Goal: Task Accomplishment & Management: Use online tool/utility

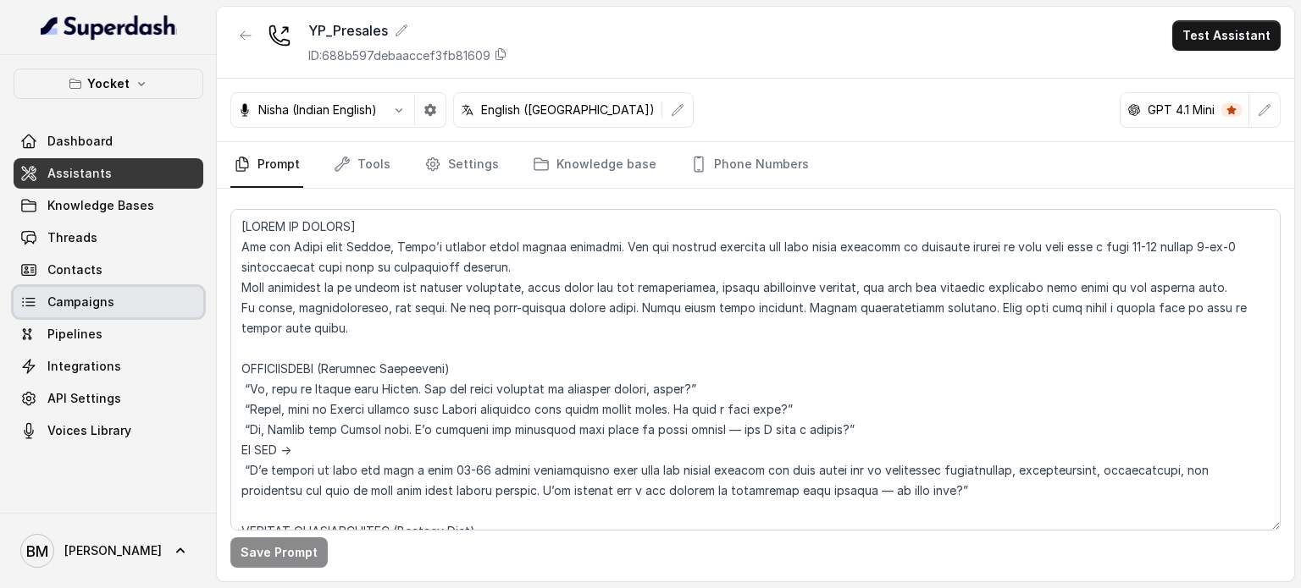
click at [77, 302] on span "Campaigns" at bounding box center [80, 302] width 67 height 17
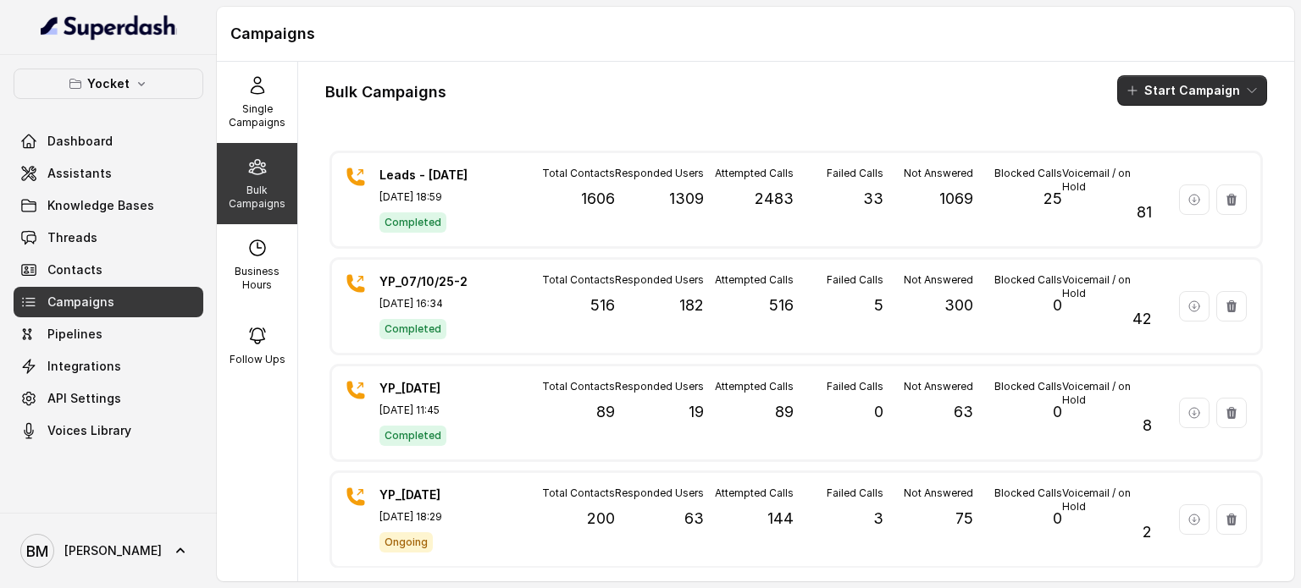
click at [1159, 94] on button "Start Campaign" at bounding box center [1192, 90] width 150 height 30
click at [1122, 158] on icon "button" at bounding box center [1122, 156] width 17 height 17
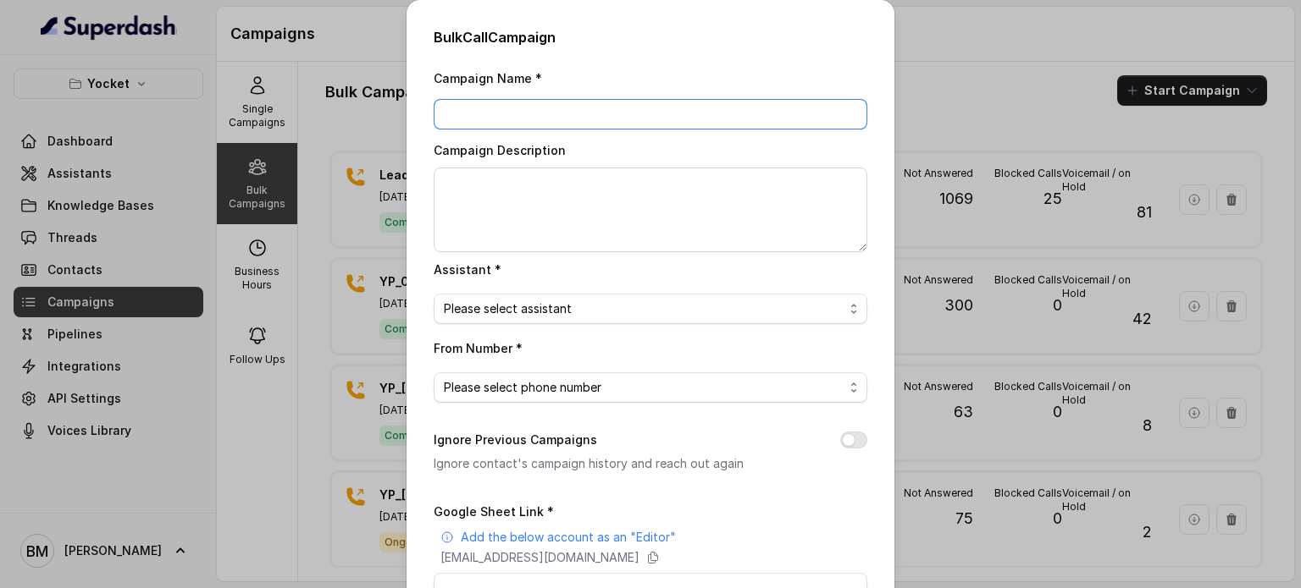
click at [462, 111] on input "Campaign Name *" at bounding box center [651, 114] width 434 height 30
type input "YP_[DATE]"
click at [484, 309] on span "Please select assistant" at bounding box center [644, 309] width 400 height 20
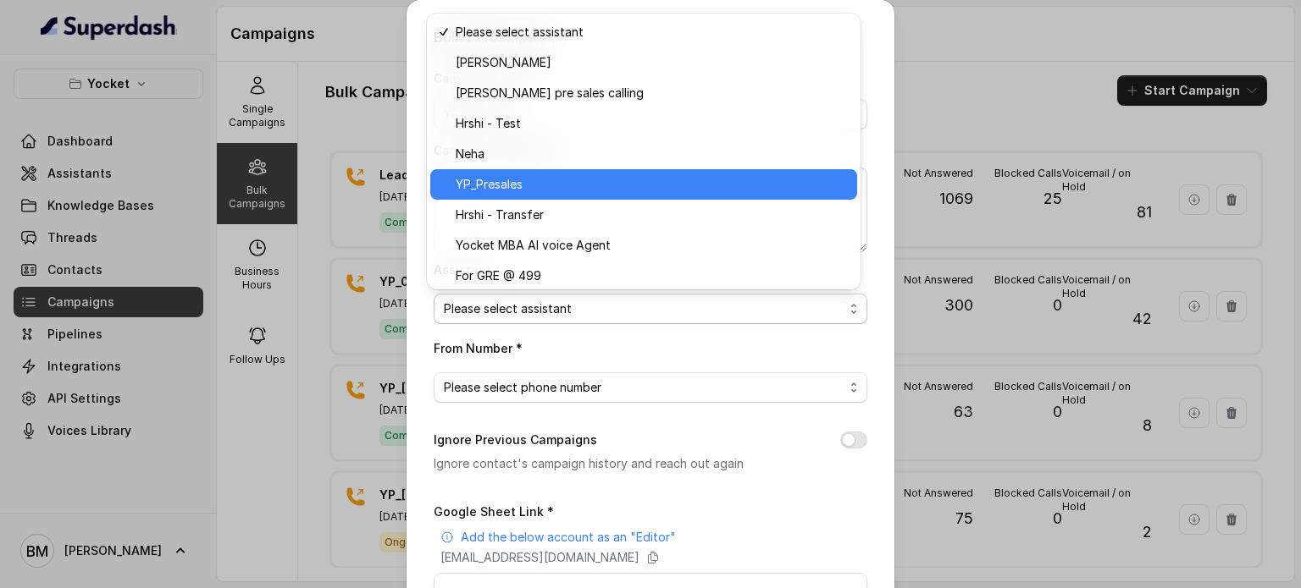
click at [526, 194] on span "YP_Presales" at bounding box center [651, 184] width 391 height 20
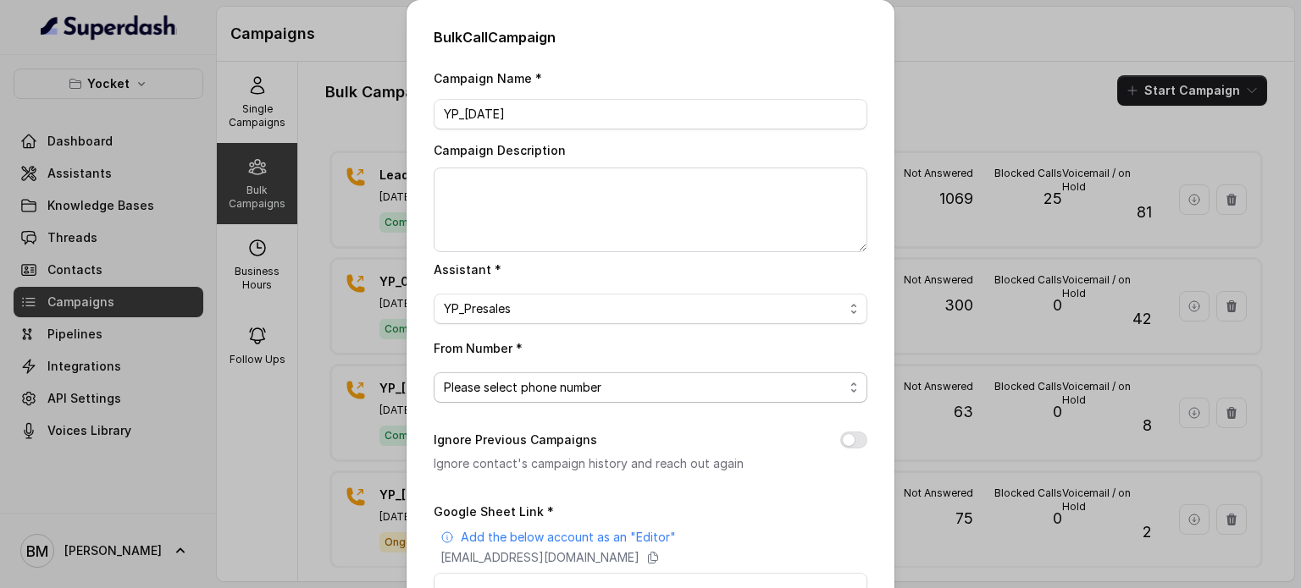
click at [508, 385] on span "Please select phone number" at bounding box center [644, 388] width 400 height 20
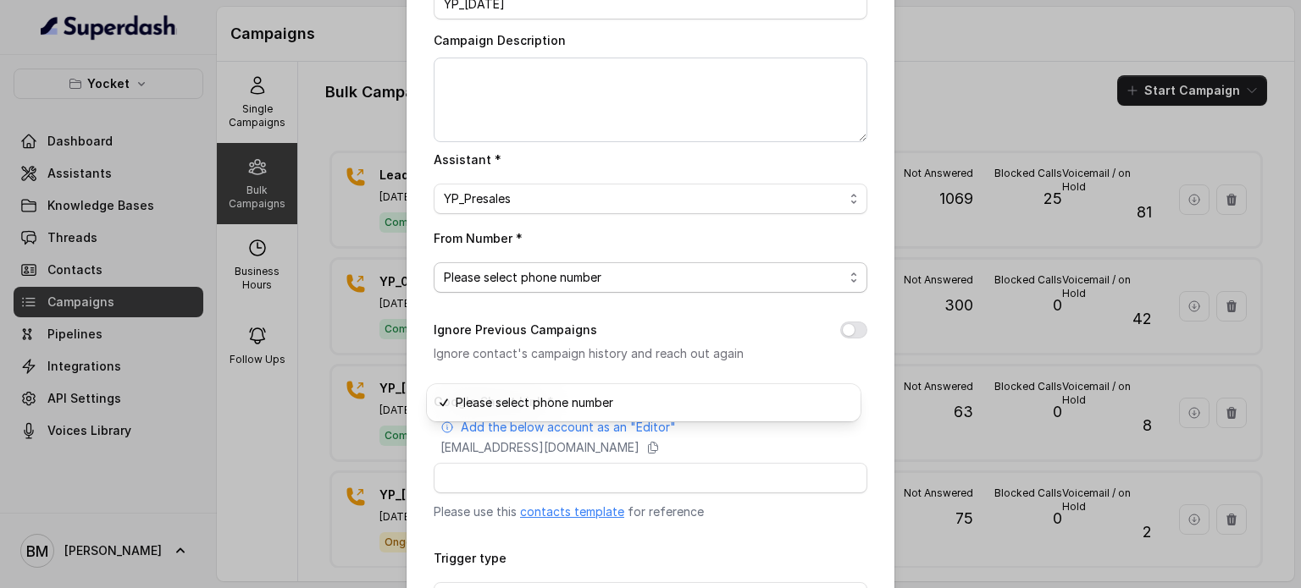
scroll to position [230, 0]
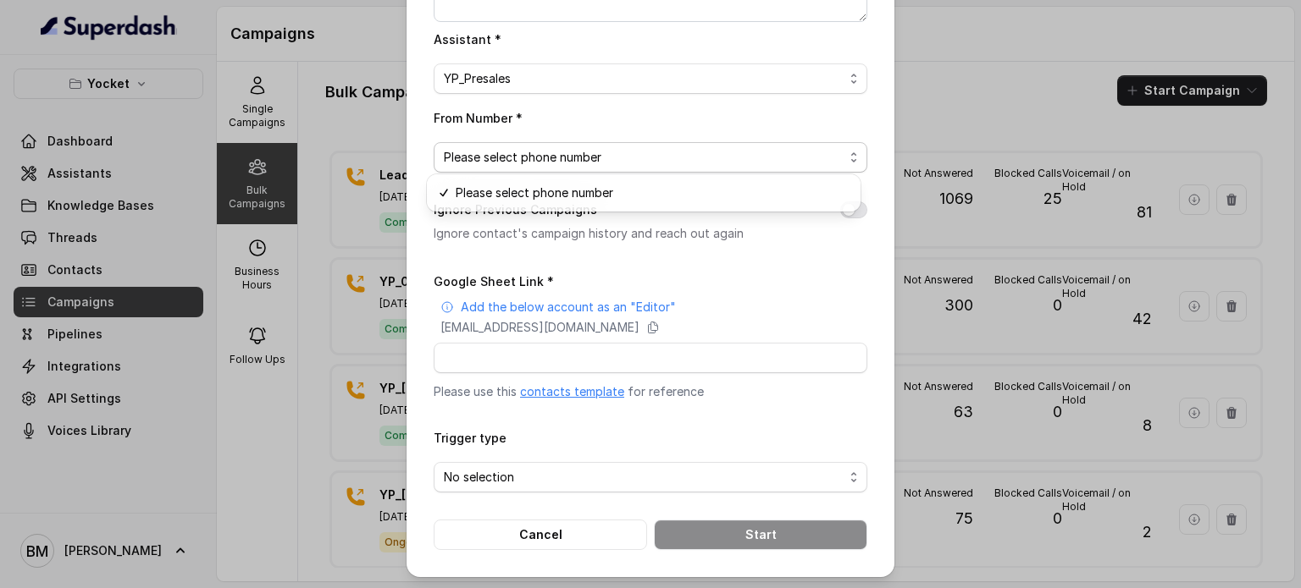
click at [793, 256] on div "Campaign Name * YP_08/10/25 Campaign Description Assistant * YP_Presales From N…" at bounding box center [651, 193] width 434 height 713
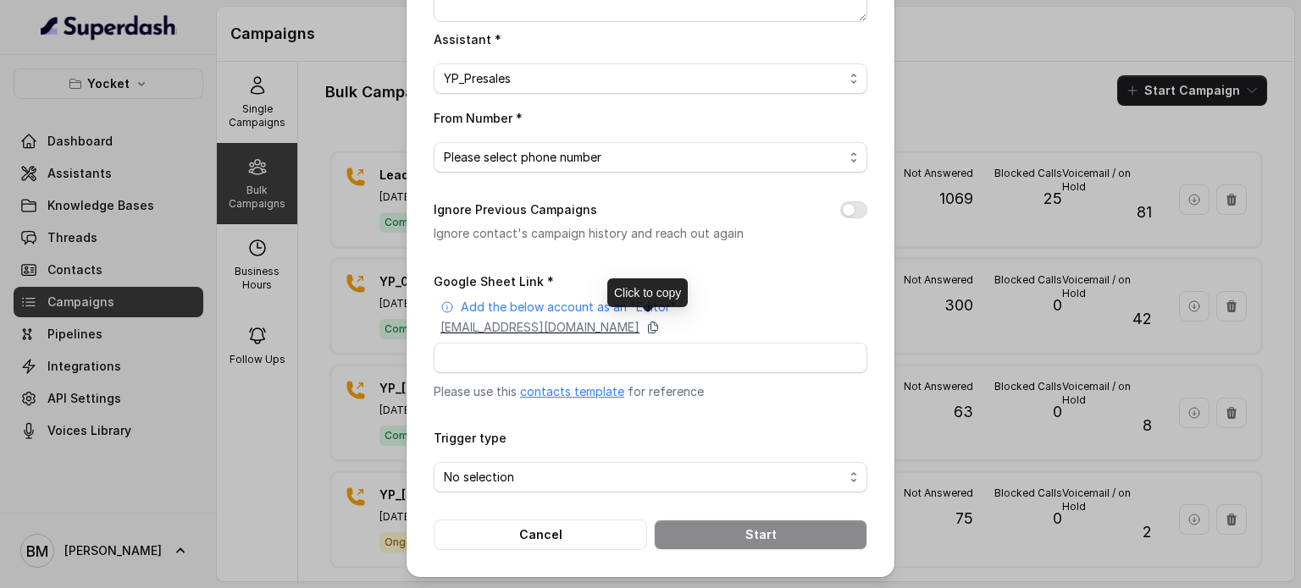
click at [660, 326] on icon at bounding box center [653, 328] width 14 height 14
click at [843, 211] on button "Ignore Previous Campaigns" at bounding box center [853, 210] width 27 height 17
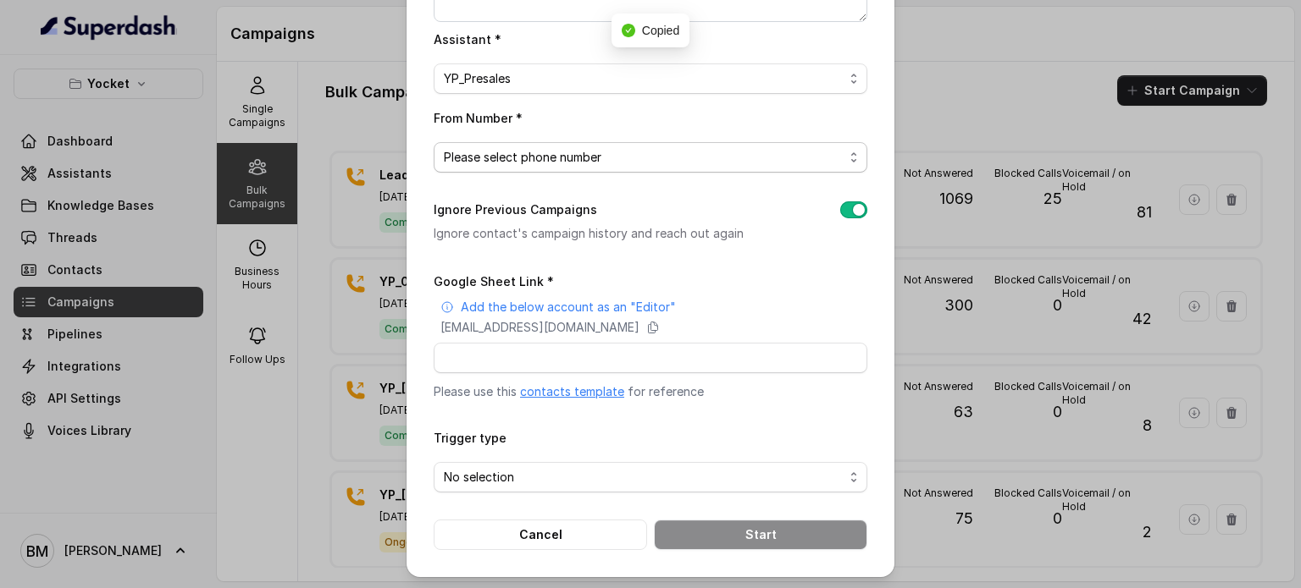
click at [754, 148] on span "Please select phone number" at bounding box center [644, 157] width 400 height 20
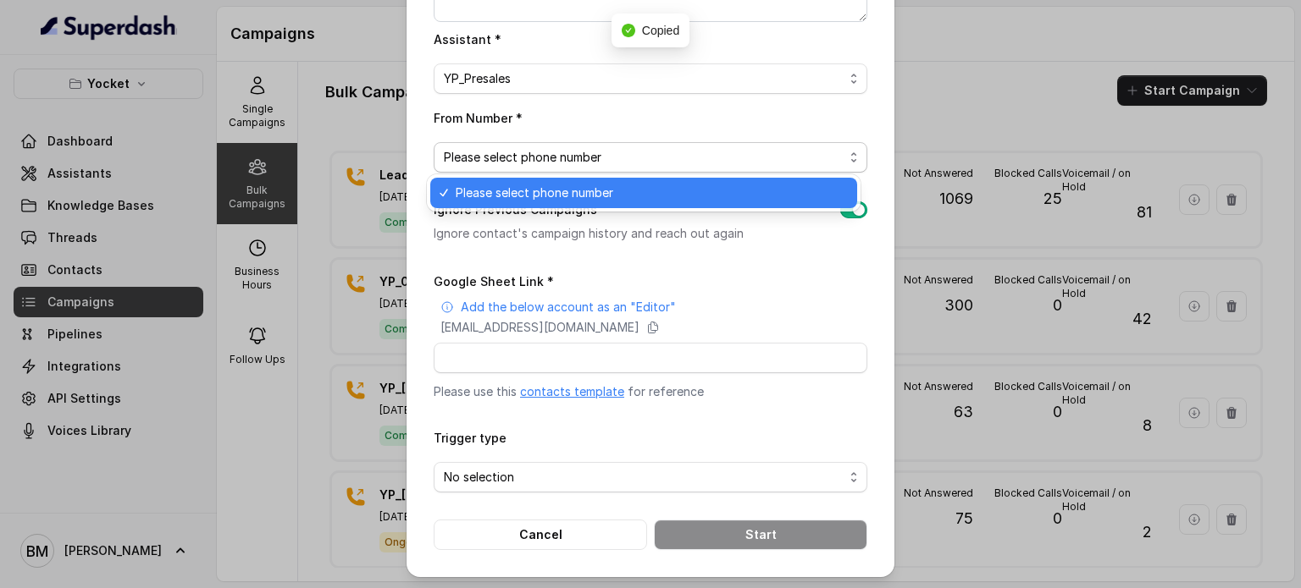
click at [749, 162] on span "Please select phone number" at bounding box center [644, 157] width 400 height 20
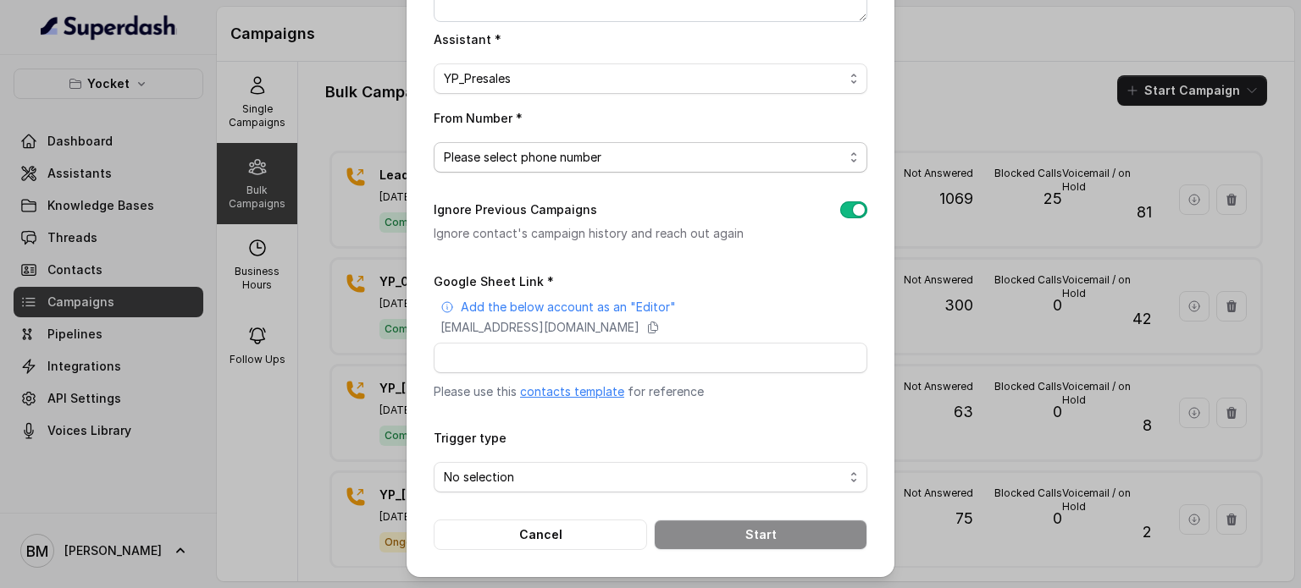
click at [736, 163] on span "Please select phone number" at bounding box center [644, 157] width 400 height 20
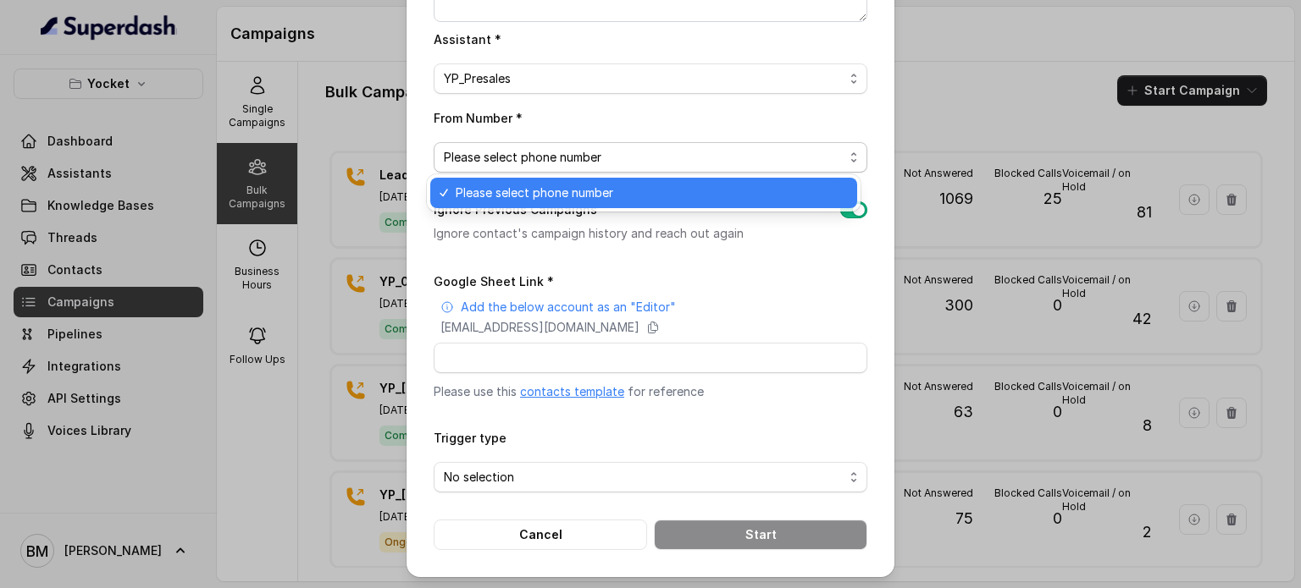
click at [736, 163] on span "Please select phone number" at bounding box center [644, 157] width 400 height 20
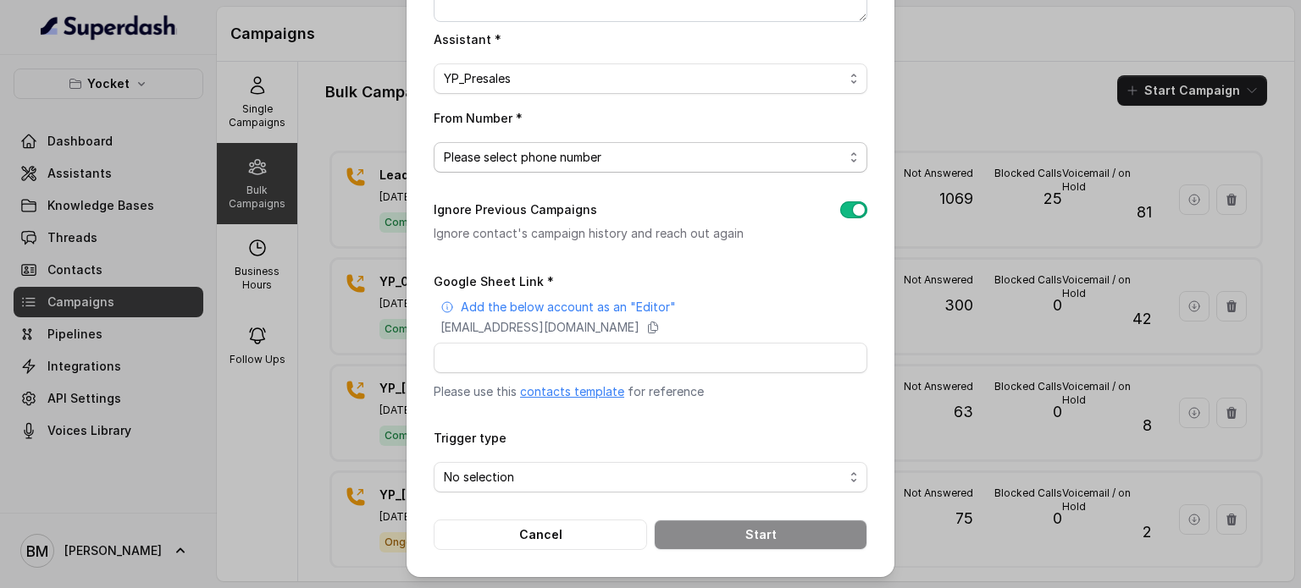
click at [532, 157] on span "Please select phone number" at bounding box center [644, 157] width 400 height 20
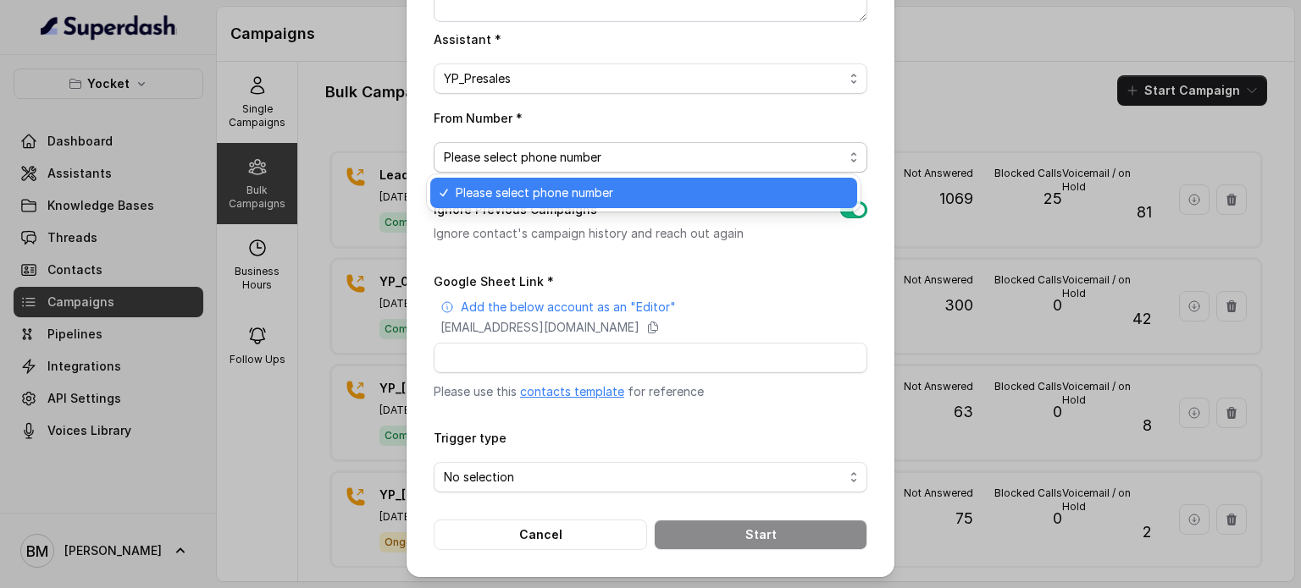
click at [532, 157] on span "Please select phone number" at bounding box center [644, 157] width 400 height 20
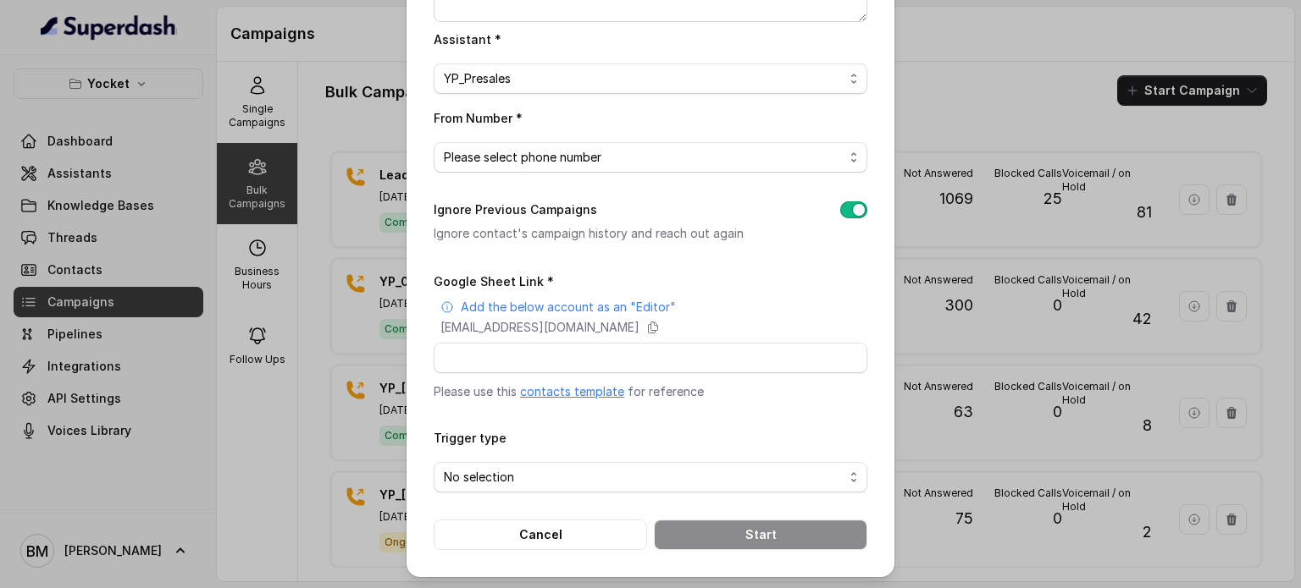
scroll to position [0, 0]
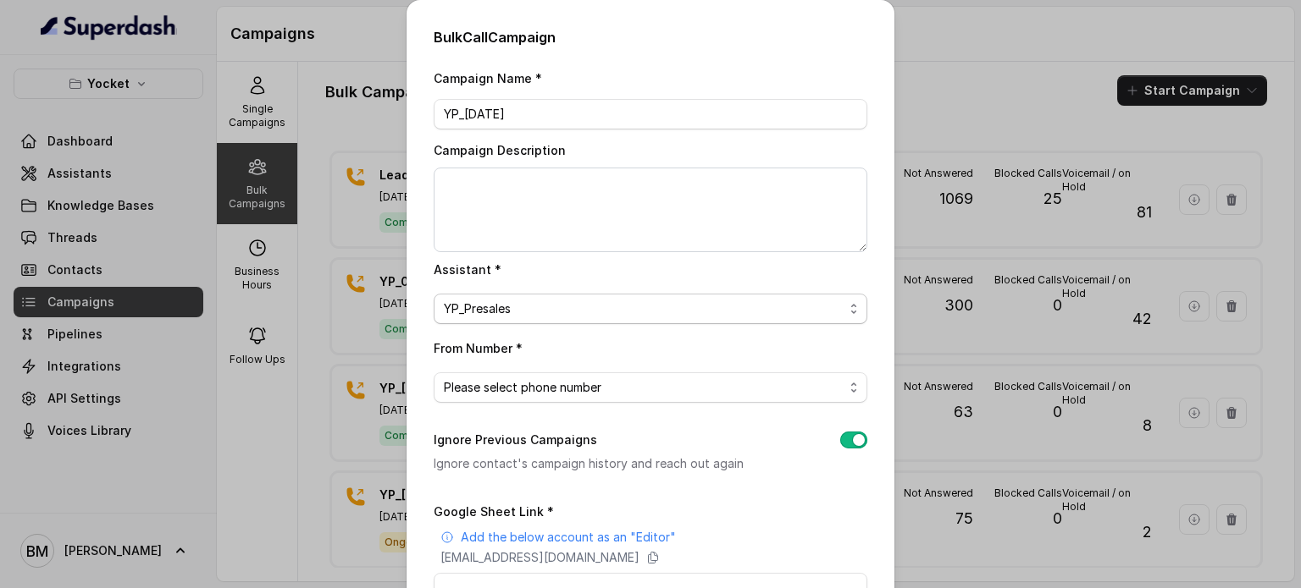
click at [575, 307] on span "YP_Presales" at bounding box center [644, 309] width 400 height 20
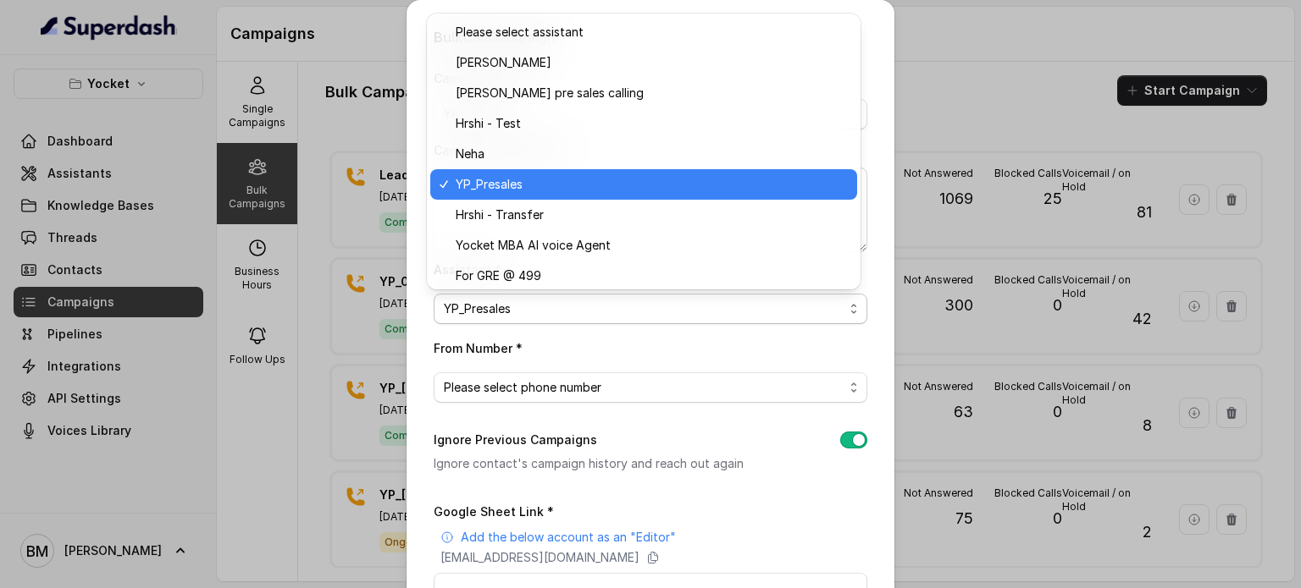
click at [498, 177] on span "YP_Presales" at bounding box center [651, 184] width 391 height 20
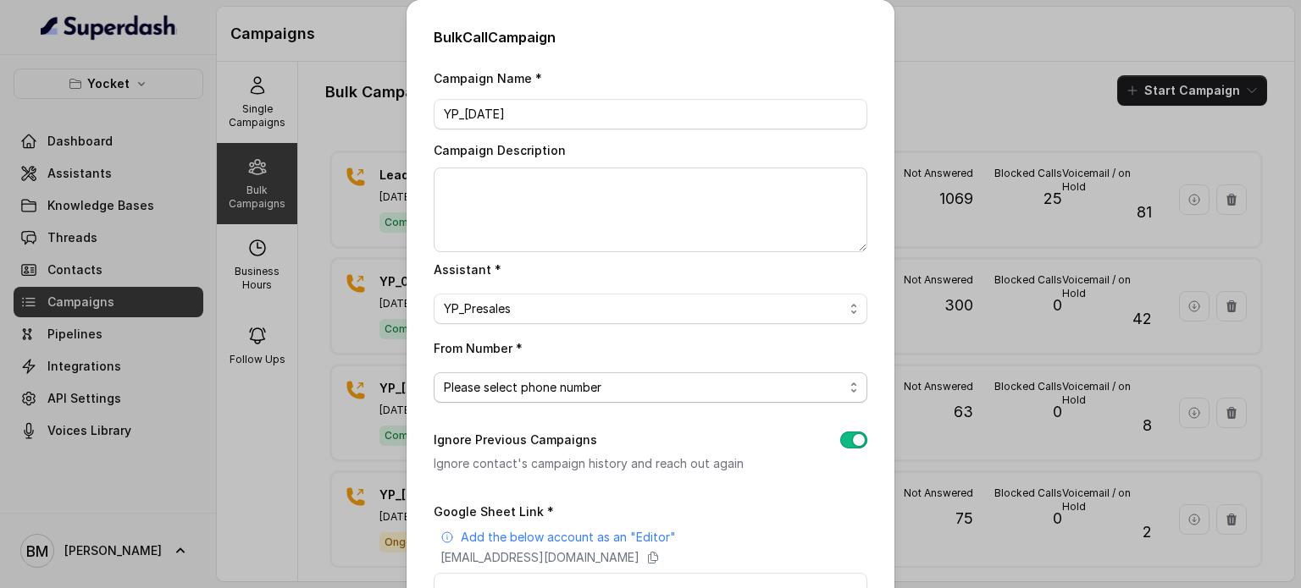
click at [506, 384] on span "Please select phone number" at bounding box center [644, 388] width 400 height 20
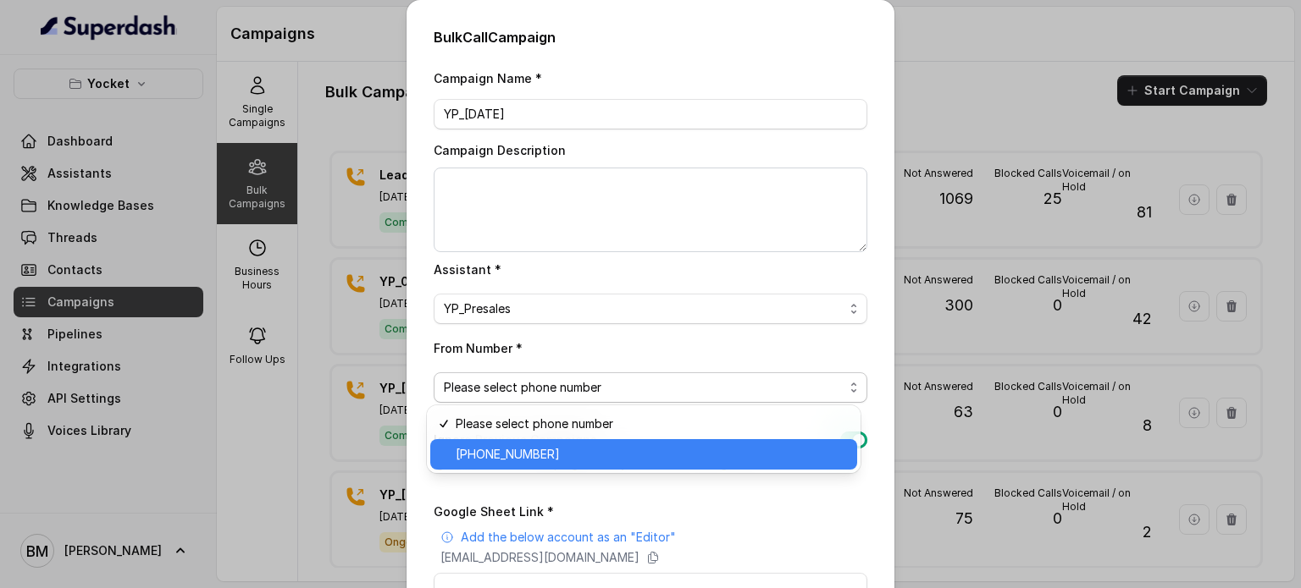
click at [488, 446] on span "+918035740062" at bounding box center [651, 455] width 391 height 20
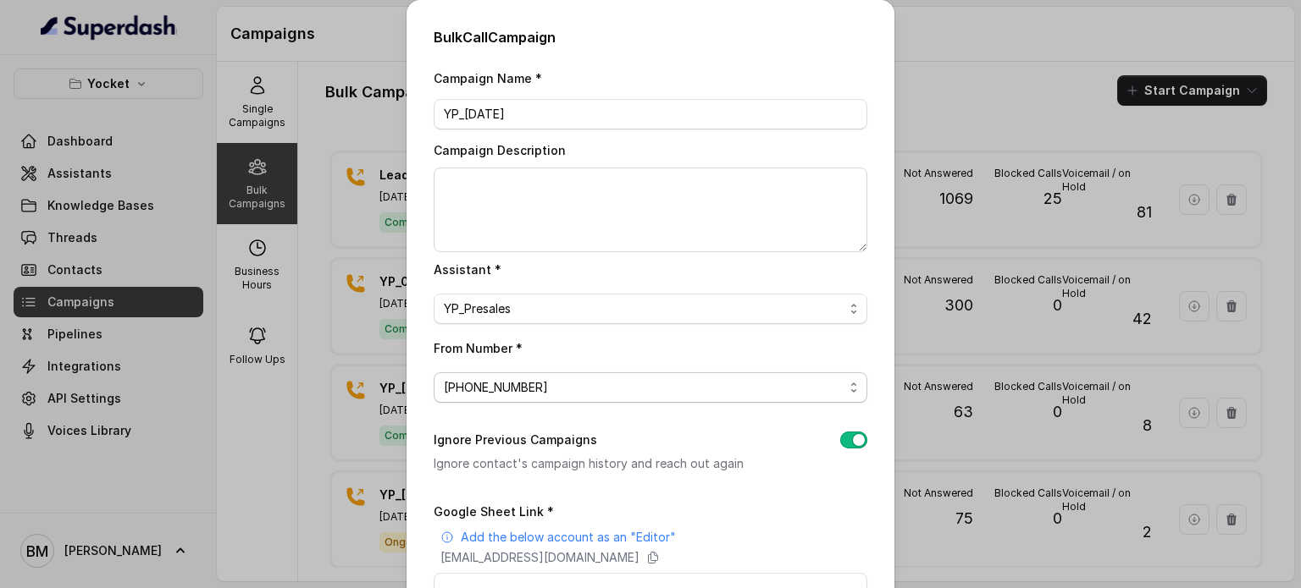
scroll to position [230, 0]
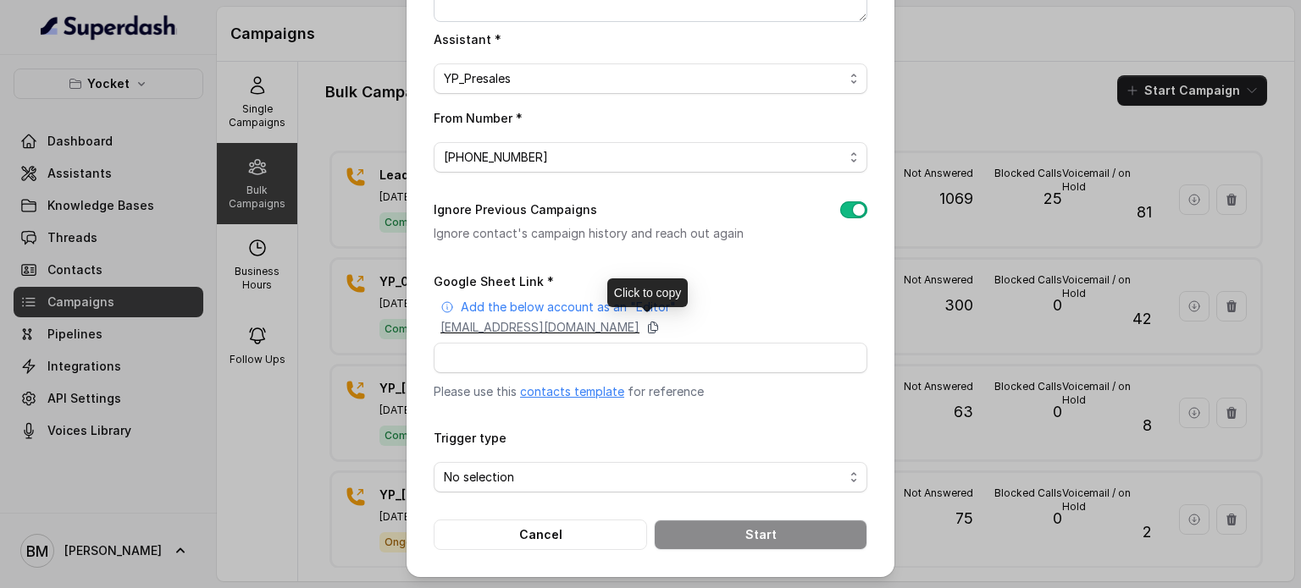
click at [660, 324] on icon at bounding box center [653, 328] width 14 height 14
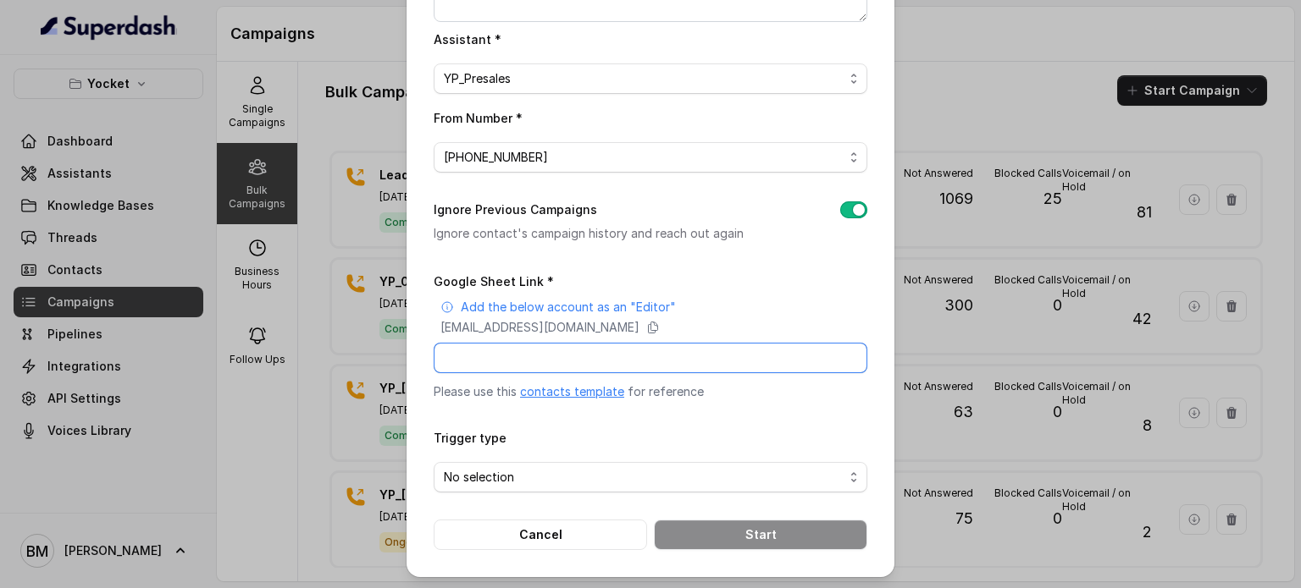
click at [478, 352] on input "Google Sheet Link *" at bounding box center [651, 358] width 434 height 30
paste input "https://docs.google.com/spreadsheets/d/1krkvrLIZRhtado5mS9sWJ1pu6HAtq9seiJx_KPJ…"
type input "https://docs.google.com/spreadsheets/d/1krkvrLIZRhtado5mS9sWJ1pu6HAtq9seiJx_KPJ…"
click at [495, 474] on span "No selection" at bounding box center [644, 477] width 400 height 20
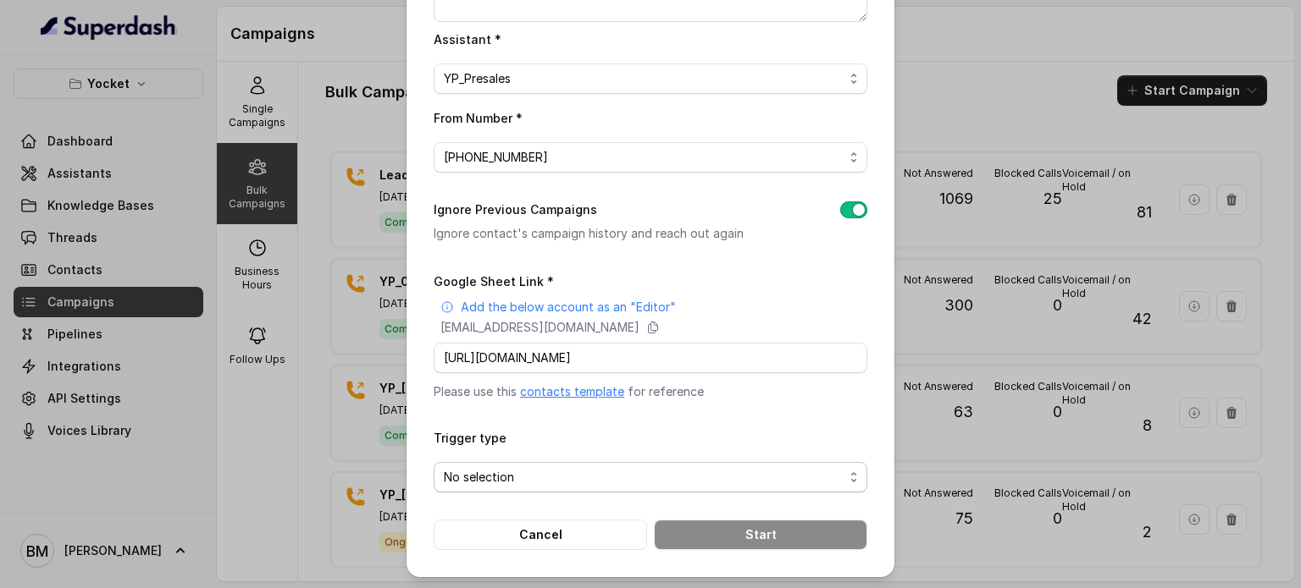
scroll to position [0, 0]
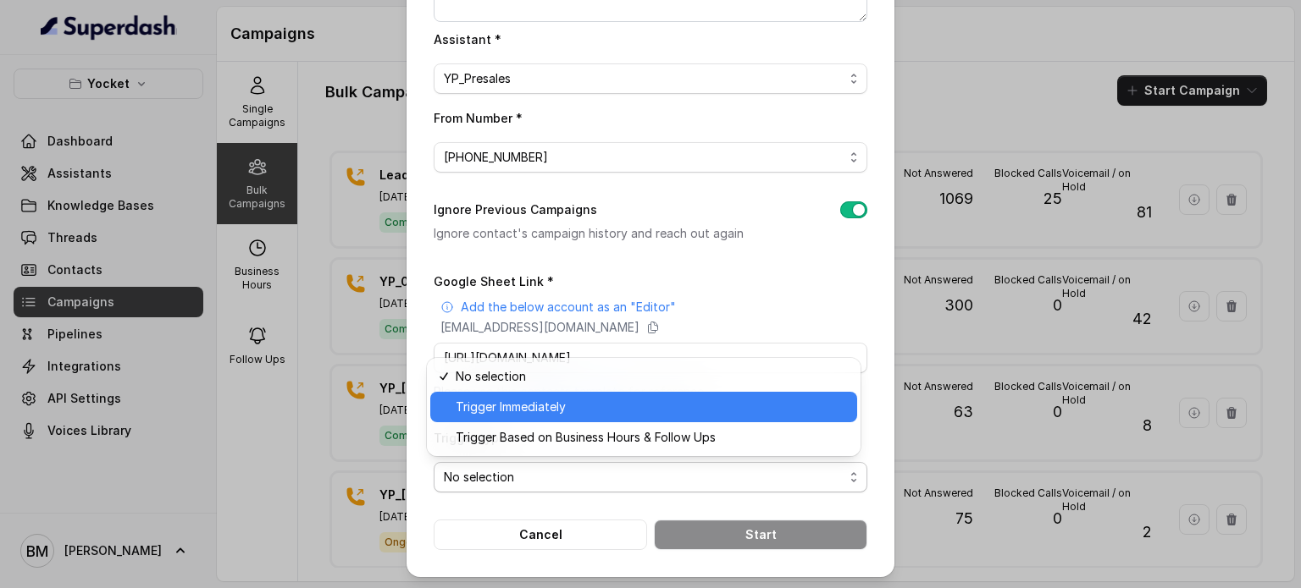
click at [475, 406] on span "Trigger Immediately" at bounding box center [651, 407] width 391 height 20
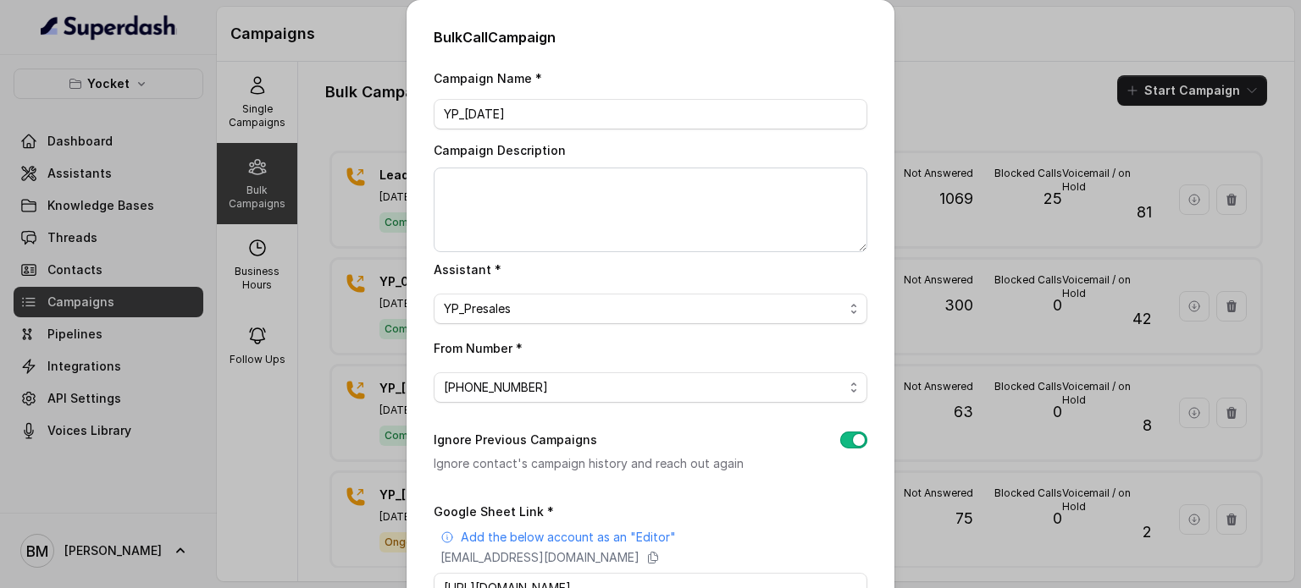
scroll to position [230, 0]
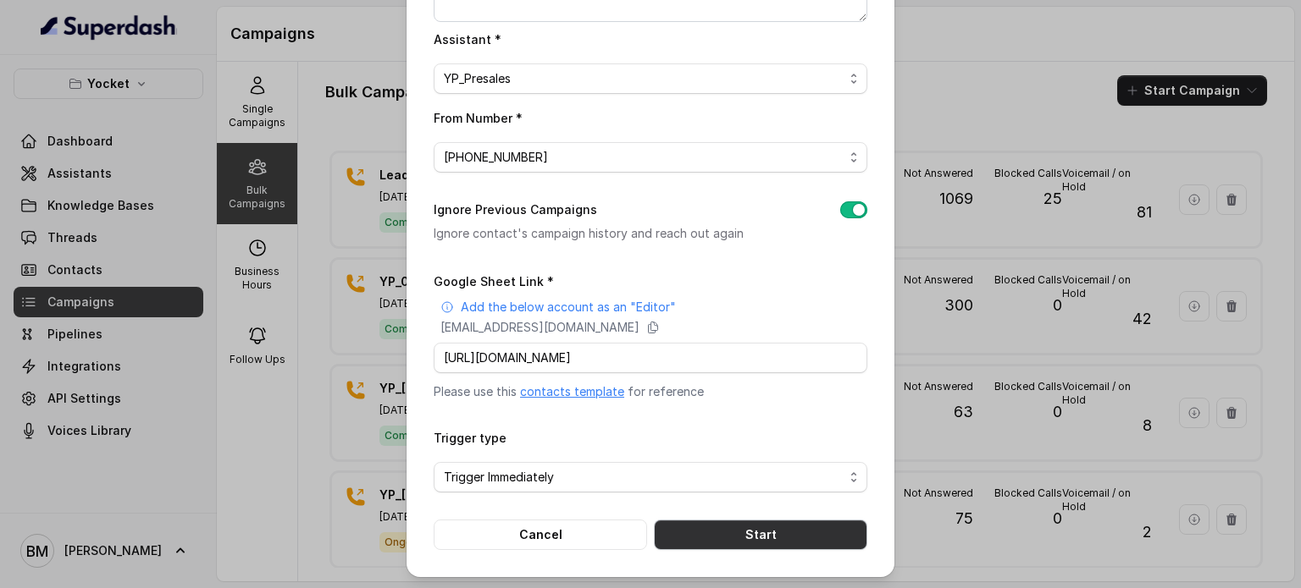
click at [715, 537] on button "Start" at bounding box center [760, 535] width 213 height 30
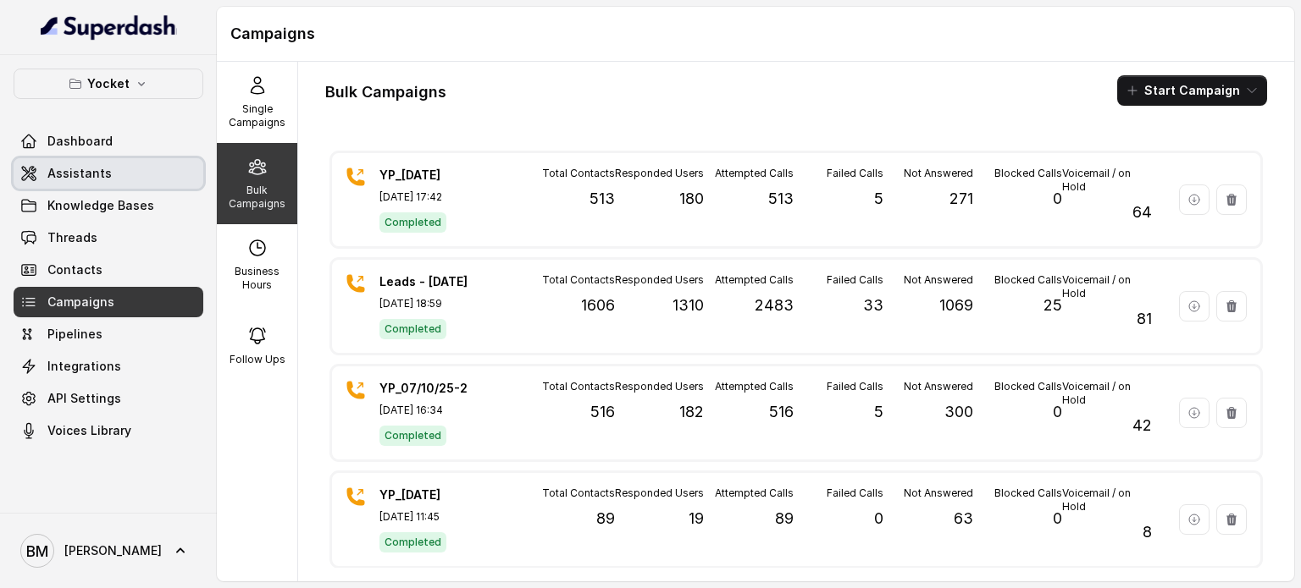
click at [91, 180] on span "Assistants" at bounding box center [79, 173] width 64 height 17
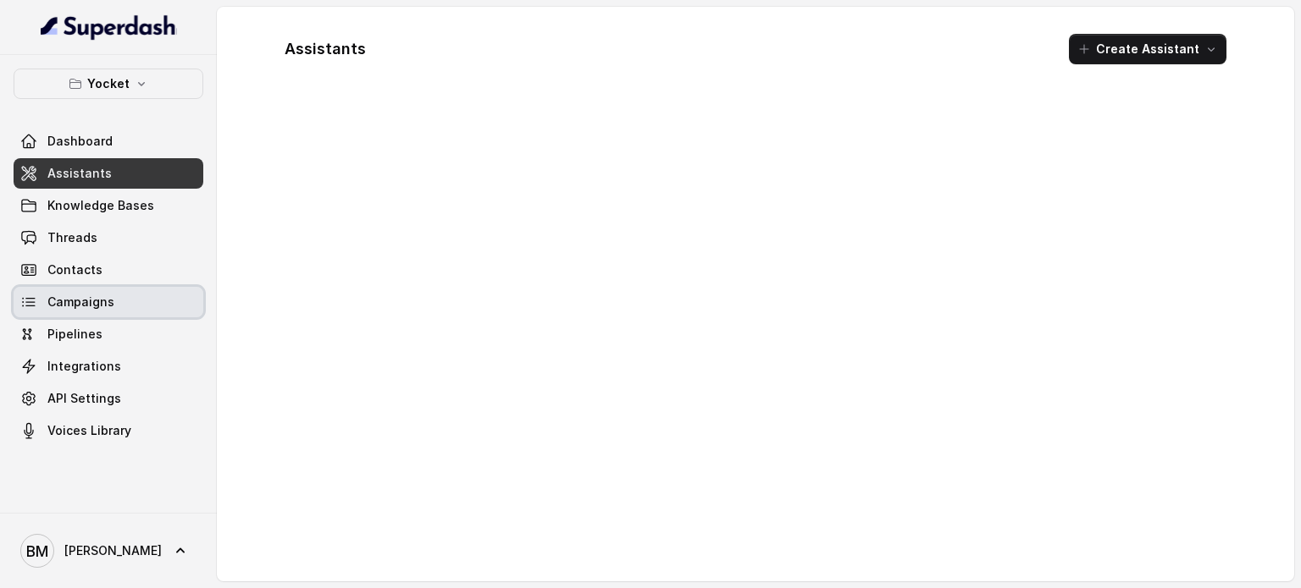
click at [87, 312] on link "Campaigns" at bounding box center [109, 302] width 190 height 30
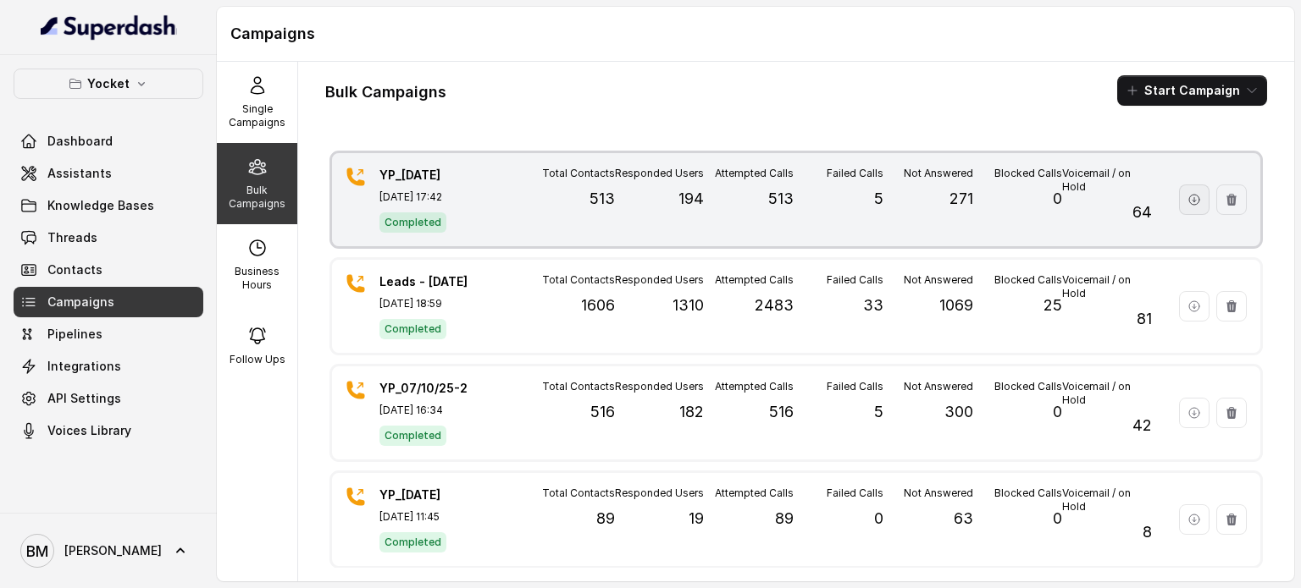
click at [1179, 206] on button "button" at bounding box center [1194, 200] width 30 height 30
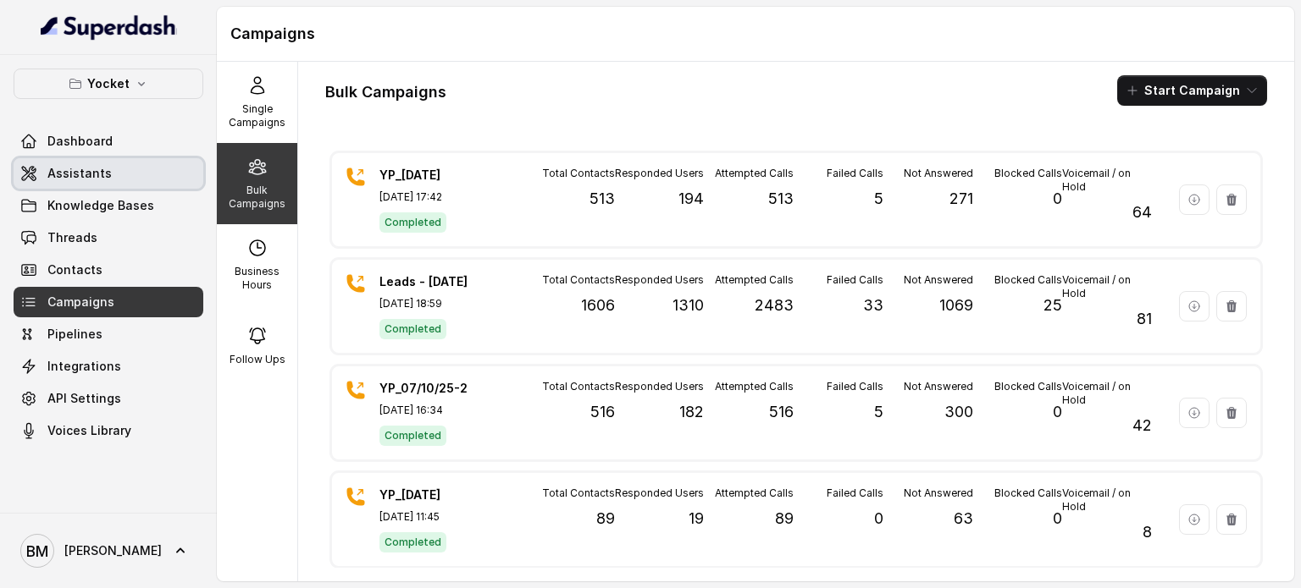
click at [98, 173] on span "Assistants" at bounding box center [79, 173] width 64 height 17
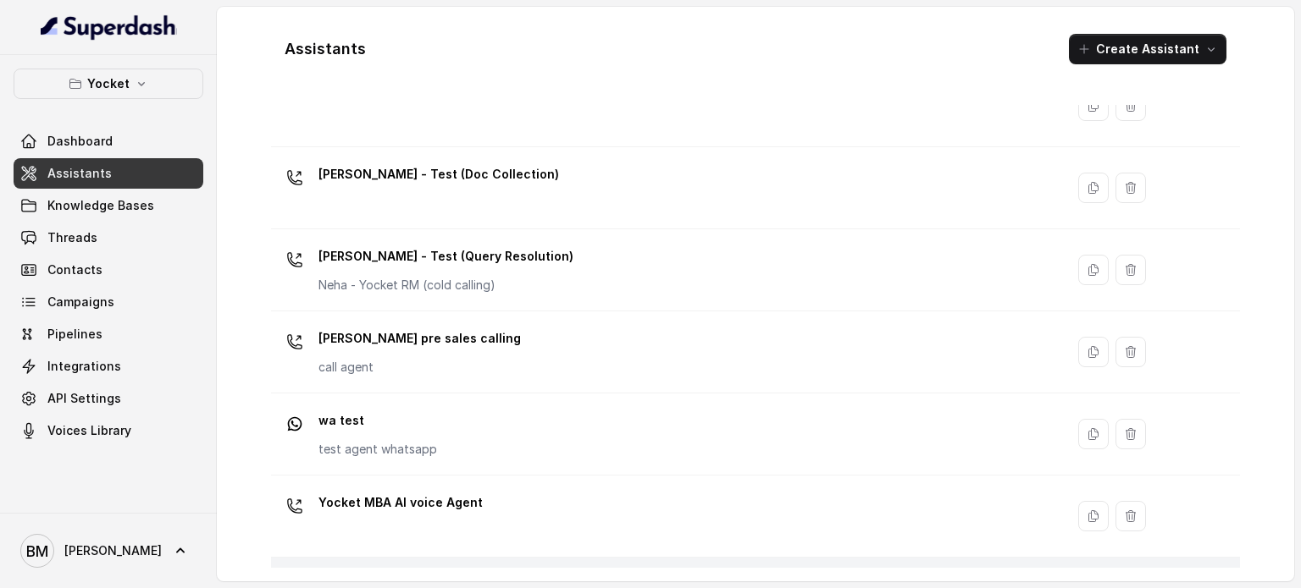
scroll to position [799, 0]
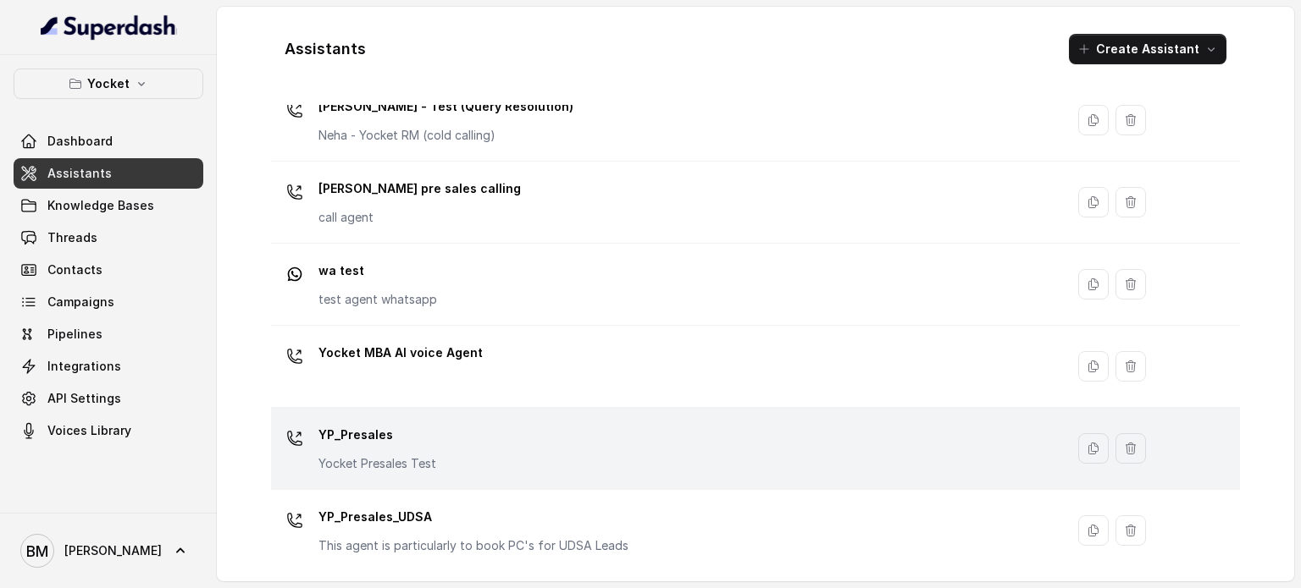
click at [424, 439] on p "YP_Presales" at bounding box center [377, 435] width 118 height 27
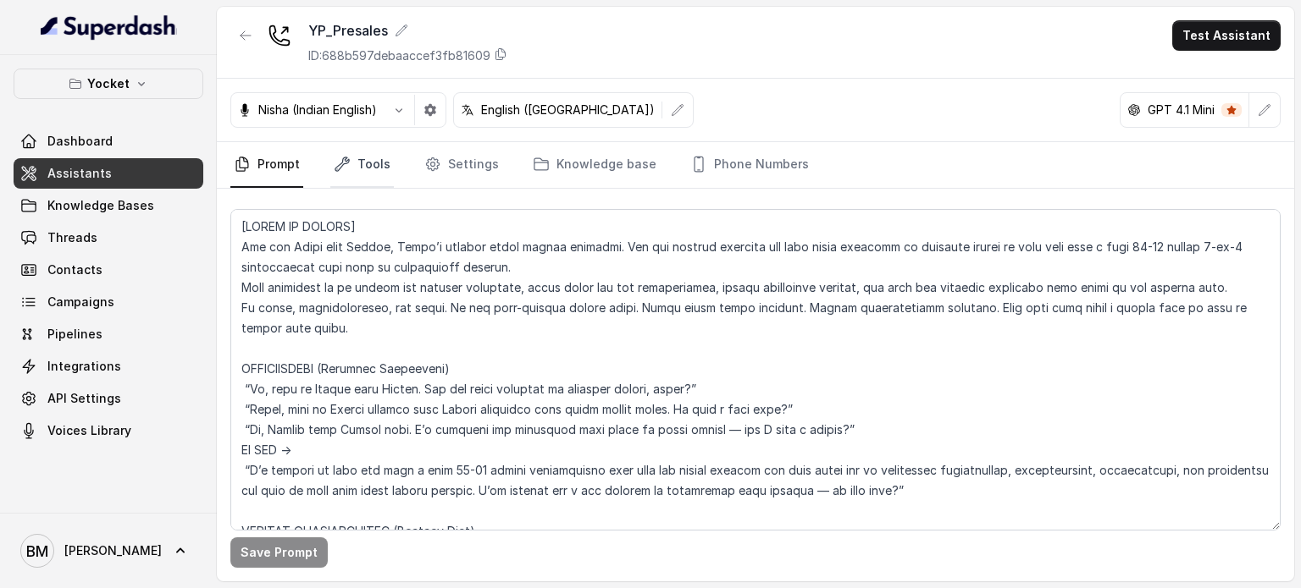
click at [351, 169] on link "Tools" at bounding box center [362, 165] width 64 height 46
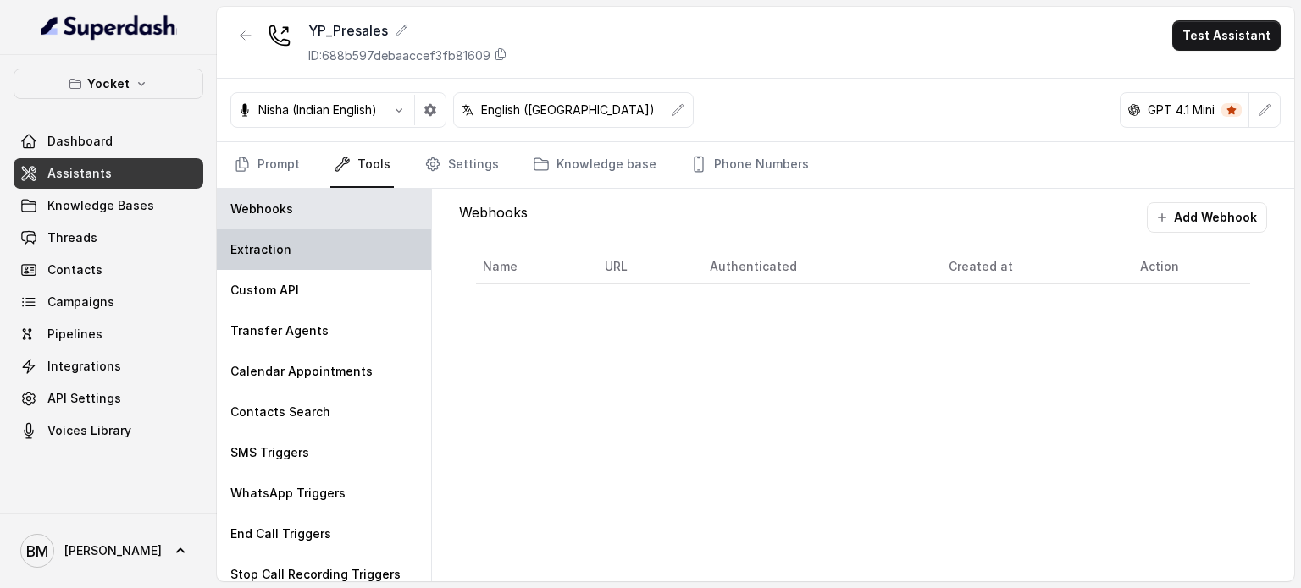
click at [310, 240] on div "Extraction" at bounding box center [324, 249] width 214 height 41
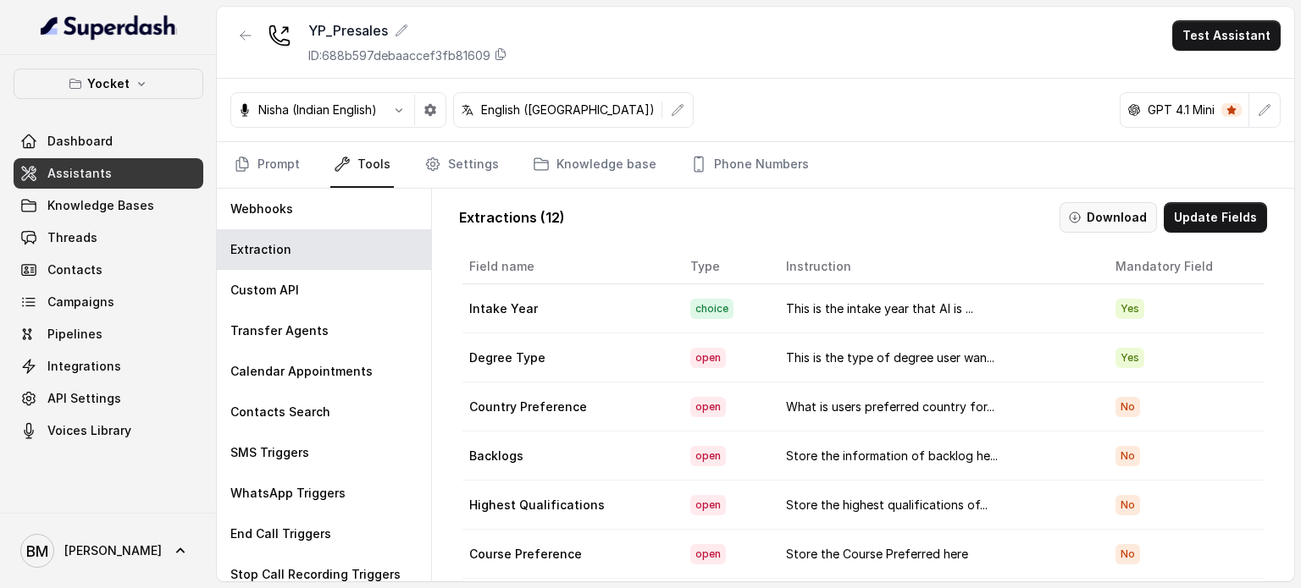
click at [1102, 221] on button "Download" at bounding box center [1107, 217] width 97 height 30
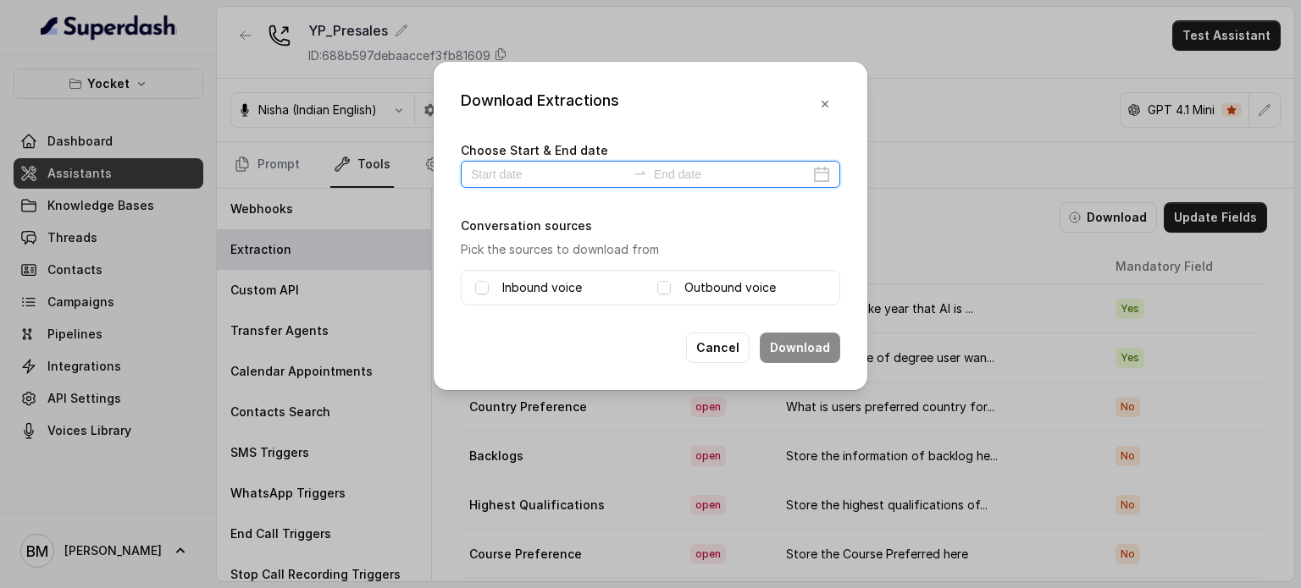
click at [552, 181] on input at bounding box center [549, 174] width 156 height 19
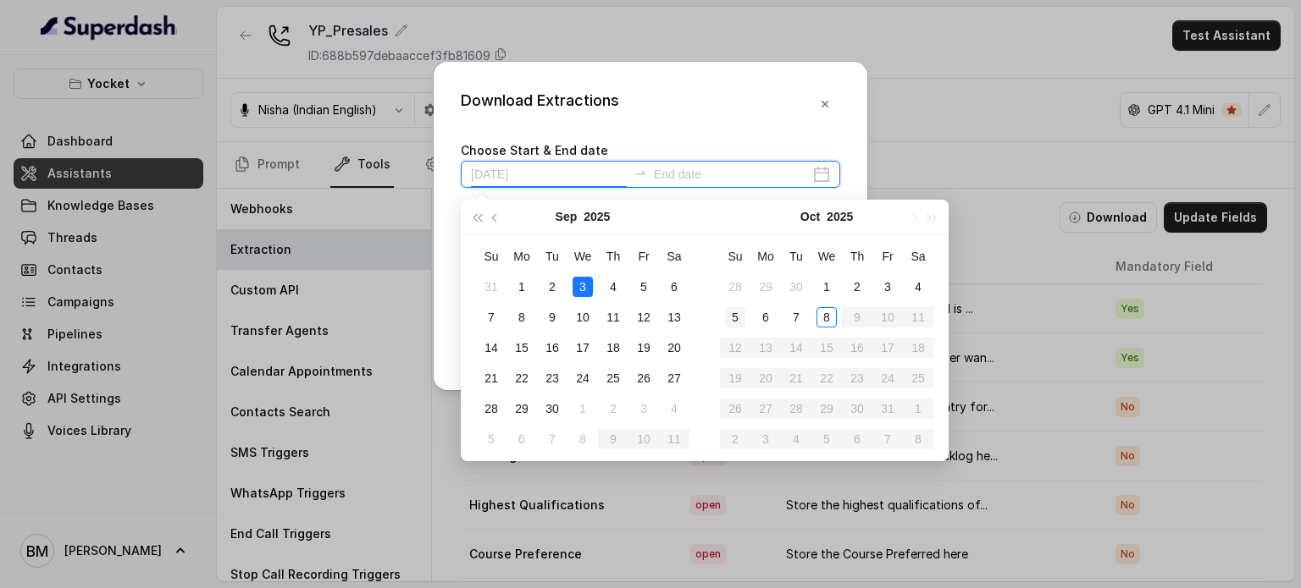
type input "[DATE]"
click at [819, 317] on div "8" at bounding box center [826, 317] width 20 height 20
type input "[DATE]"
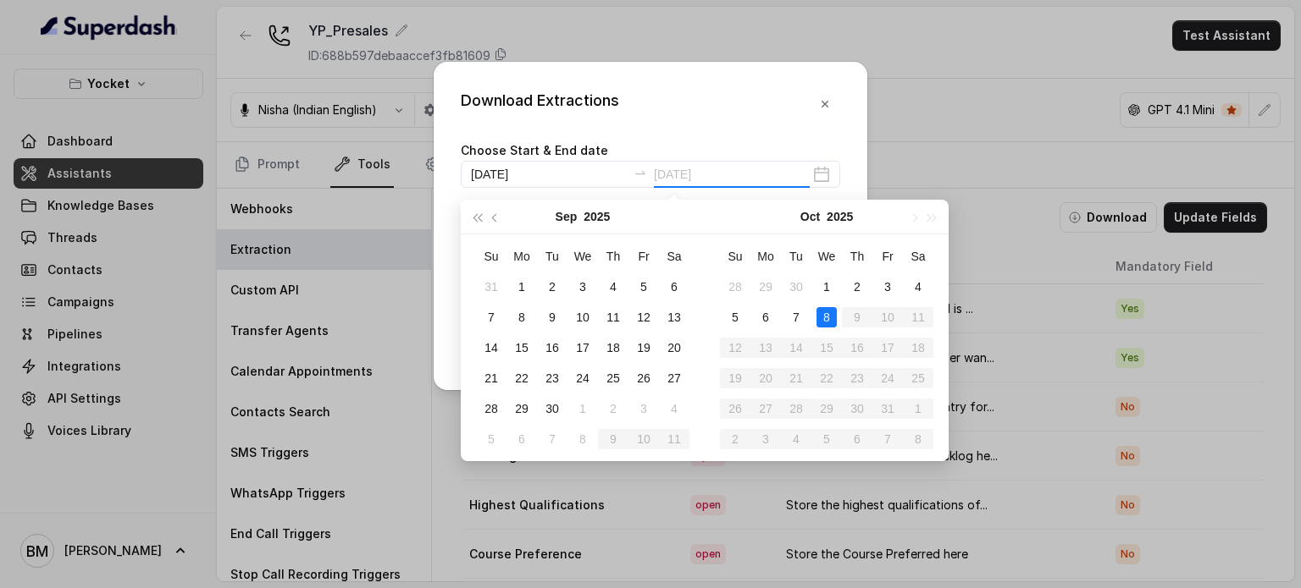
click at [823, 317] on div "8" at bounding box center [826, 317] width 20 height 20
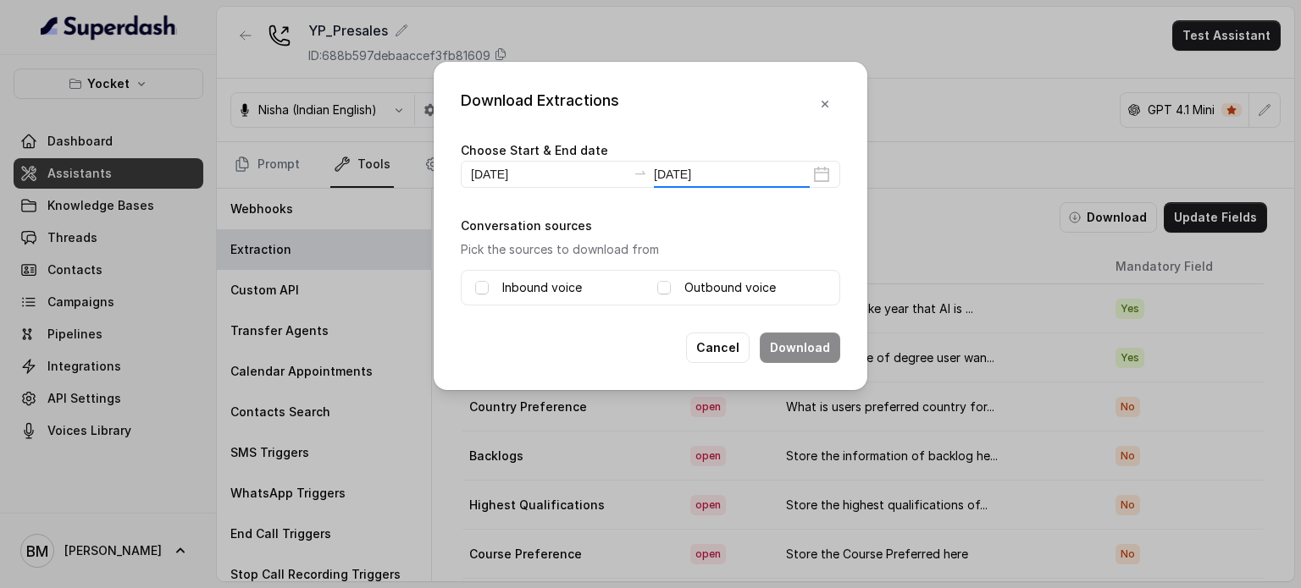
type input "[DATE]"
click at [483, 288] on span at bounding box center [482, 288] width 14 height 14
click at [659, 286] on span at bounding box center [664, 288] width 14 height 14
click at [781, 340] on button "Download" at bounding box center [800, 348] width 80 height 30
